Goal: Find specific page/section: Find specific page/section

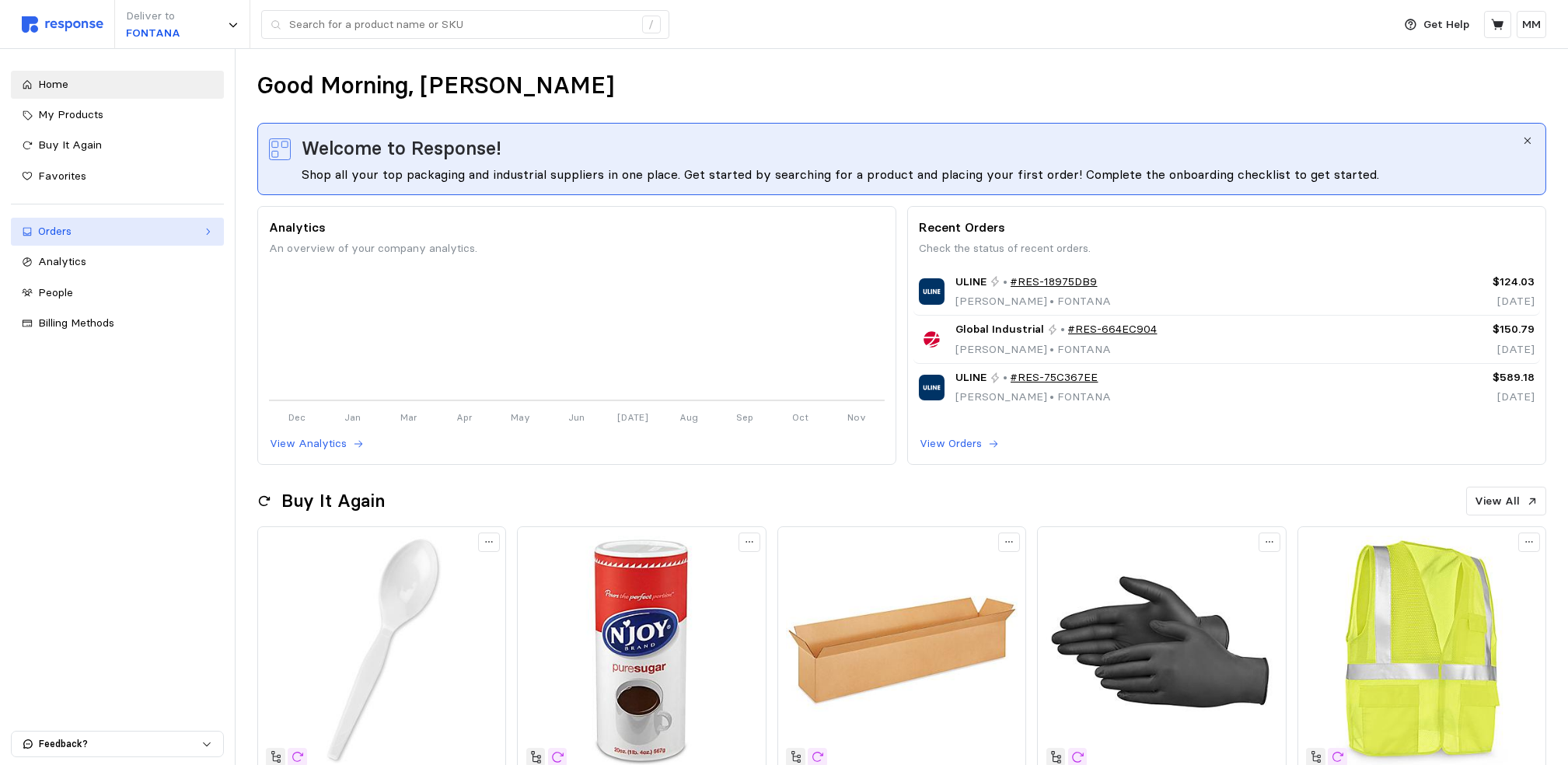
click at [109, 228] on div "Orders" at bounding box center [118, 232] width 159 height 17
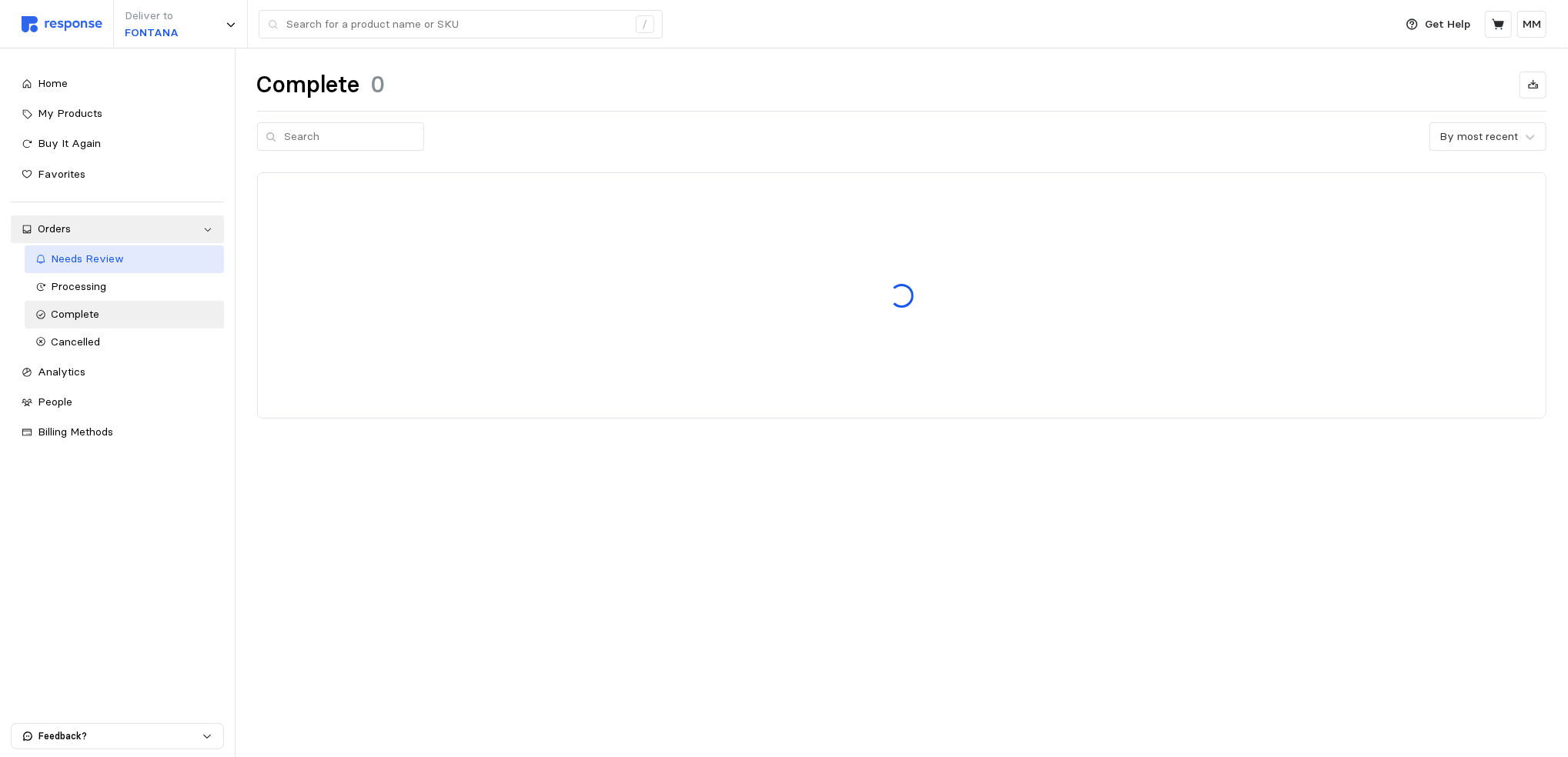
click at [107, 257] on span "Needs Review" at bounding box center [88, 259] width 73 height 14
click at [154, 259] on div "Needs Review" at bounding box center [132, 260] width 161 height 17
